Goal: Find specific page/section: Find specific page/section

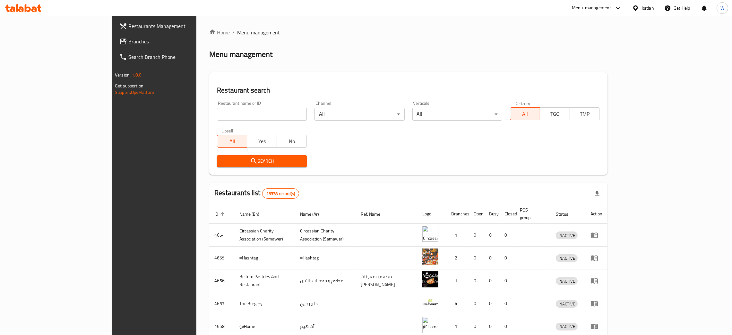
click at [217, 113] on input "search" at bounding box center [262, 114] width 90 height 13
type input "s"
type input "zajel"
click button "Search" at bounding box center [262, 161] width 90 height 12
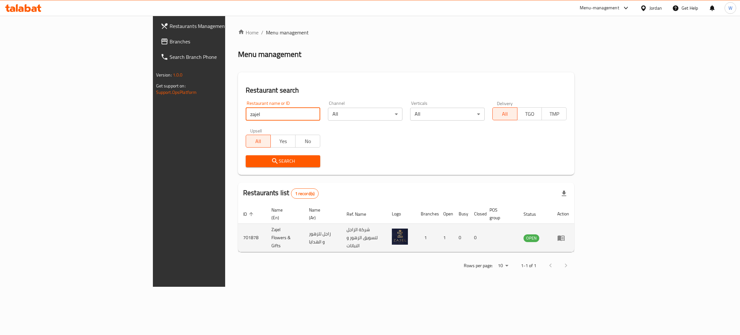
click at [564, 235] on icon "enhanced table" at bounding box center [560, 237] width 7 height 5
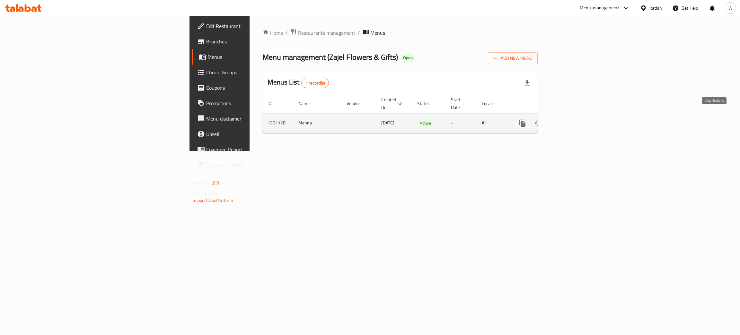
click at [576, 118] on link "enhanced table" at bounding box center [568, 122] width 15 height 15
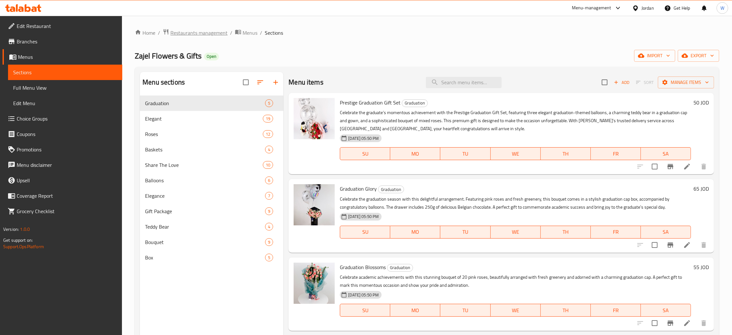
click at [198, 34] on span "Restaurants management" at bounding box center [198, 33] width 57 height 8
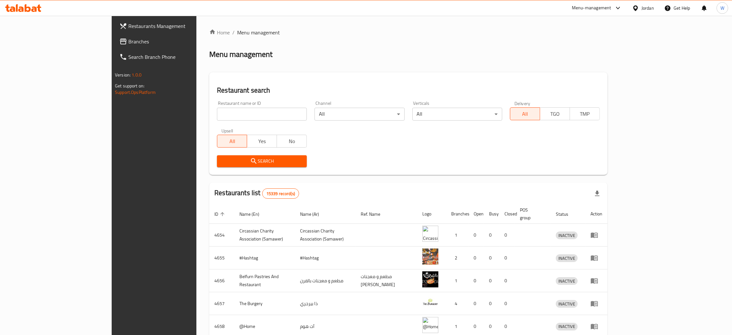
click at [217, 116] on input "search" at bounding box center [262, 114] width 90 height 13
drag, startPoint x: 82, startPoint y: 113, endPoint x: 51, endPoint y: 113, distance: 30.5
click at [112, 113] on div "Restaurants Management Branches Search Branch Phone Version: 1.0.0 Get support …" at bounding box center [366, 251] width 509 height 470
type input "zajel"
click button "Search" at bounding box center [262, 161] width 90 height 12
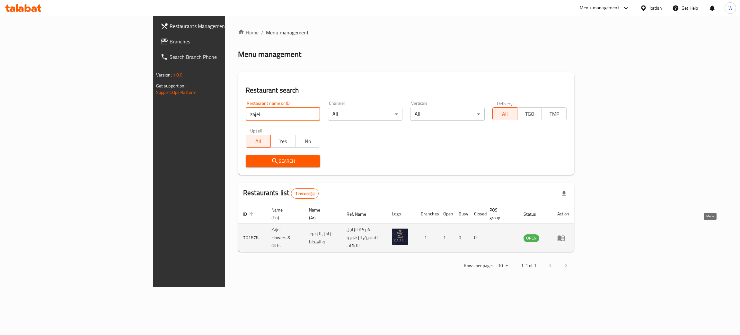
click at [564, 235] on icon "enhanced table" at bounding box center [560, 237] width 7 height 5
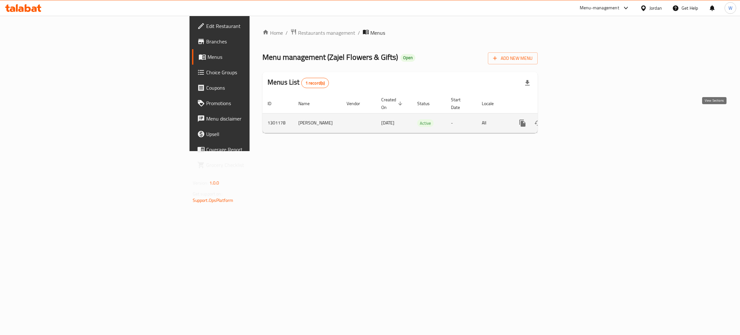
click at [572, 119] on icon "enhanced table" at bounding box center [569, 123] width 8 height 8
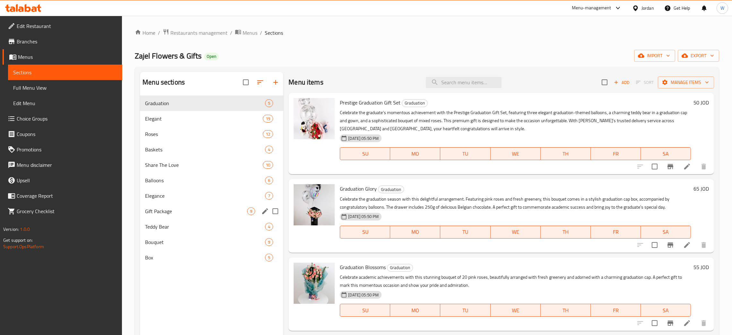
click at [179, 207] on span "Gift Package" at bounding box center [196, 211] width 102 height 8
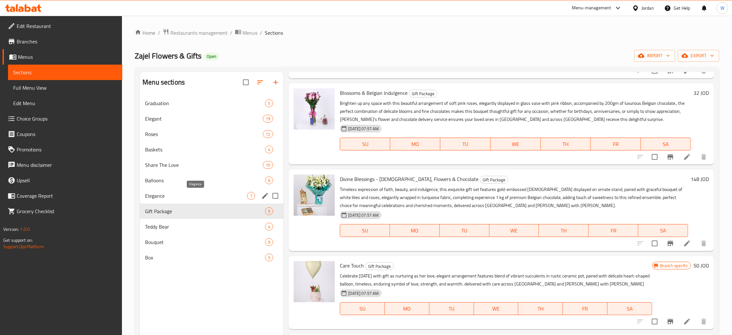
click at [193, 194] on span "Elegance" at bounding box center [196, 196] width 102 height 8
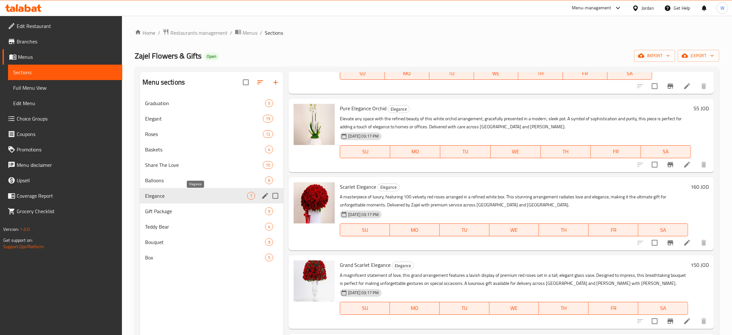
scroll to position [244, 0]
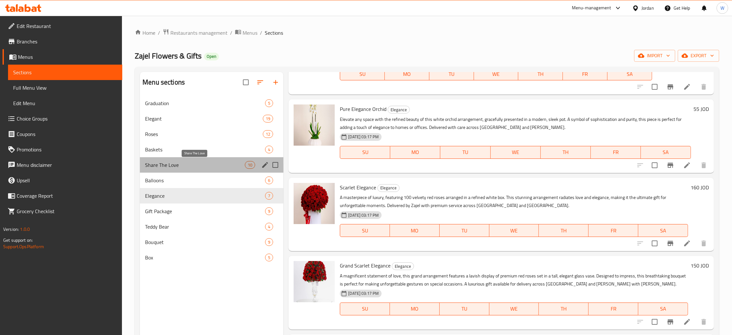
click at [187, 163] on span "Share The Love" at bounding box center [195, 165] width 100 height 8
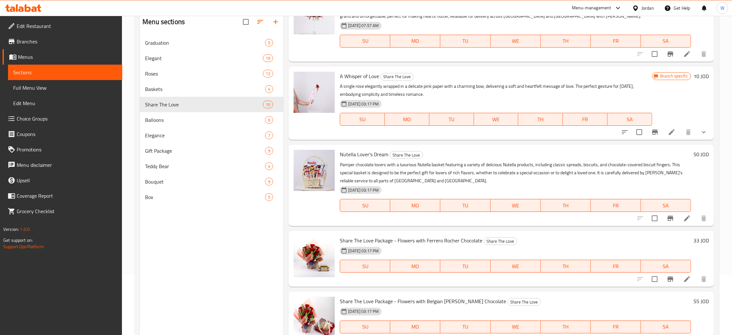
scroll to position [91, 0]
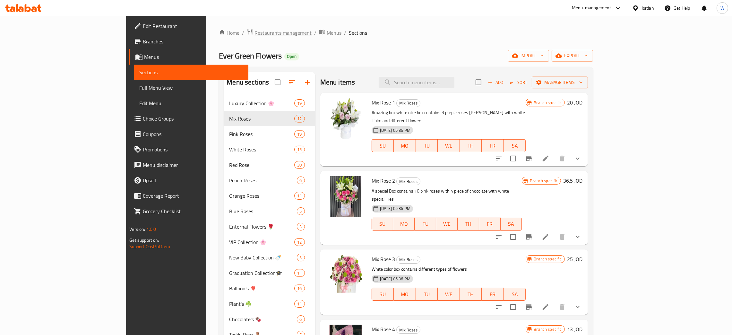
drag, startPoint x: 0, startPoint y: 0, endPoint x: 215, endPoint y: 32, distance: 217.2
click at [255, 32] on span "Restaurants management" at bounding box center [283, 33] width 57 height 8
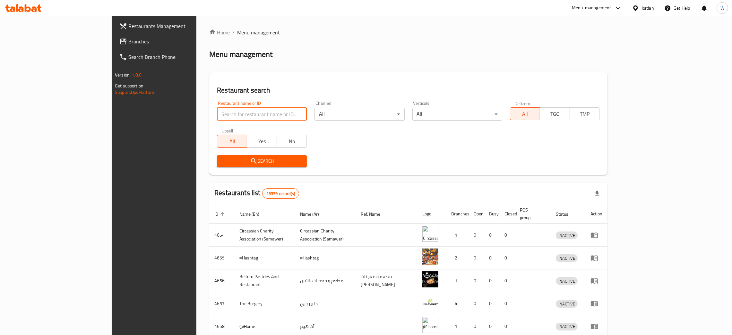
click at [217, 114] on input "search" at bounding box center [262, 114] width 90 height 13
type input "ever green"
click button "Search" at bounding box center [262, 161] width 90 height 12
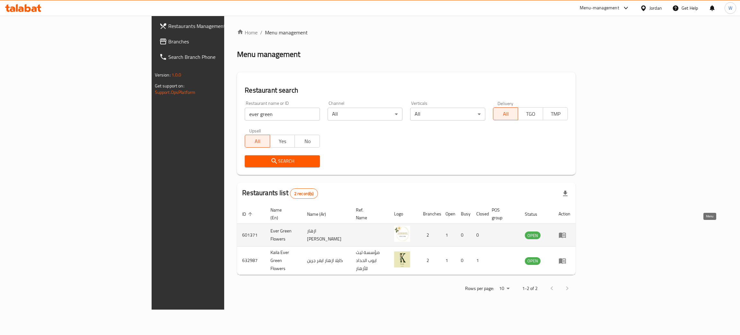
click at [566, 231] on icon "enhanced table" at bounding box center [562, 235] width 8 height 8
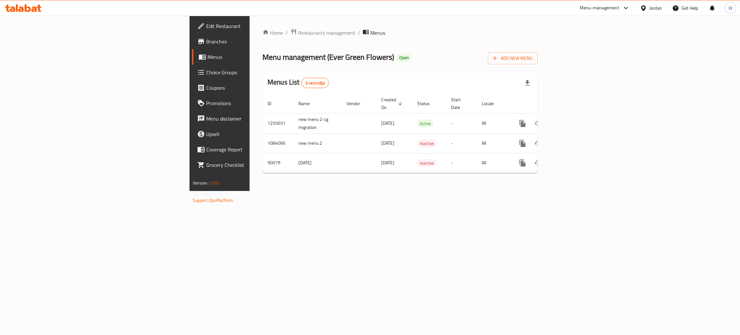
click at [192, 37] on link "Branches" at bounding box center [252, 41] width 121 height 15
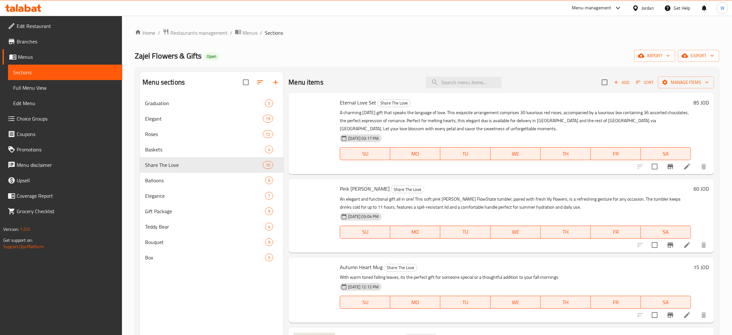
scroll to position [242, 0]
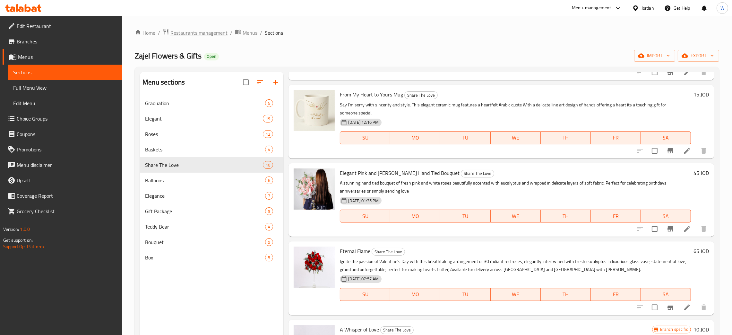
click at [214, 34] on span "Restaurants management" at bounding box center [198, 33] width 57 height 8
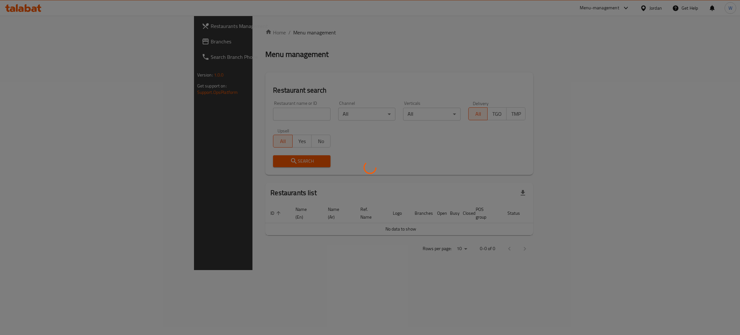
click at [185, 112] on div at bounding box center [370, 167] width 740 height 335
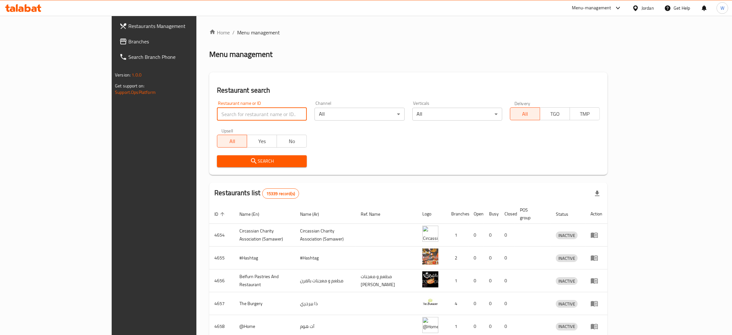
click at [217, 114] on input "search" at bounding box center [262, 114] width 90 height 13
type input "abeer"
click button "Search" at bounding box center [262, 161] width 90 height 12
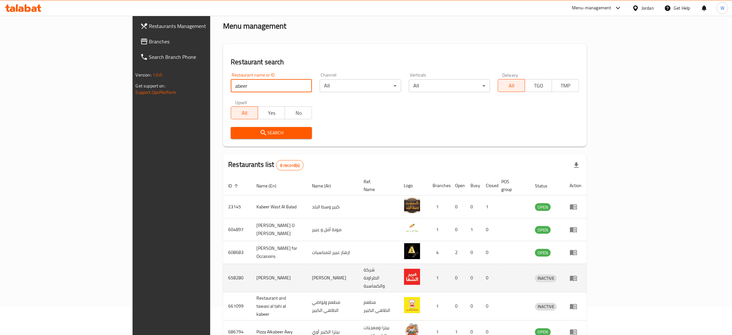
scroll to position [54, 0]
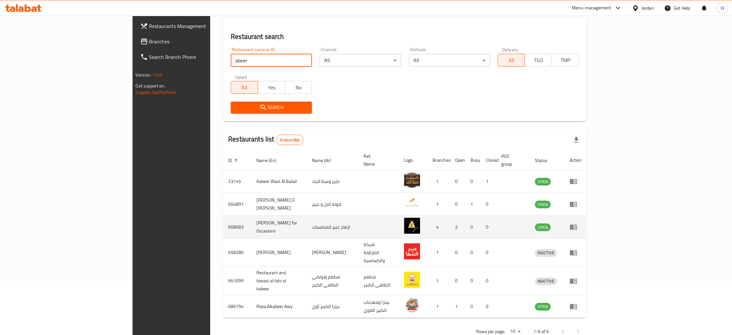
click at [251, 219] on td "Abeer Flowers for Occasions" at bounding box center [279, 226] width 56 height 23
click at [251, 218] on td "Abeer Flowers for Occasions" at bounding box center [279, 226] width 56 height 23
copy td "Abeer Flowers for Occasions"
